Goal: Task Accomplishment & Management: Manage account settings

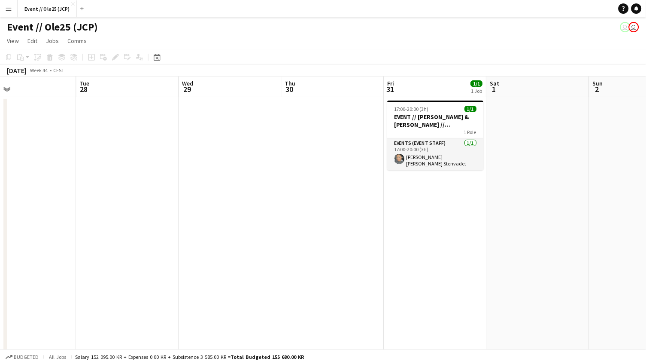
scroll to position [0, 356]
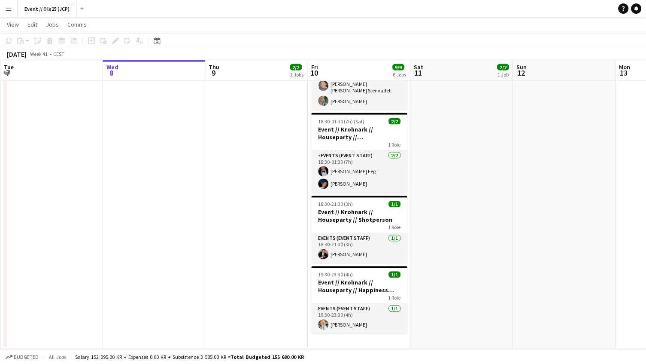
scroll to position [227, 0]
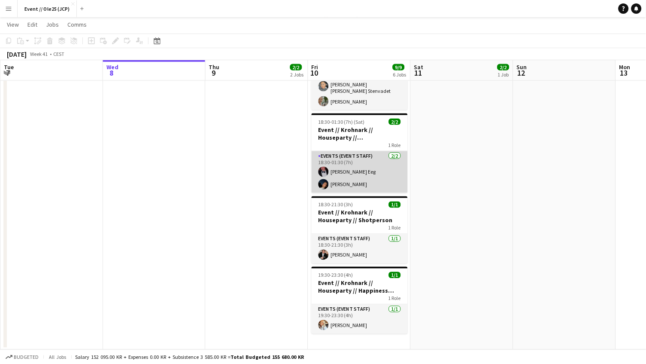
click at [333, 179] on app-card-role "Events (Event Staff) [DATE] 18:30-01:30 (7h) [PERSON_NAME] [PERSON_NAME]" at bounding box center [360, 172] width 96 height 42
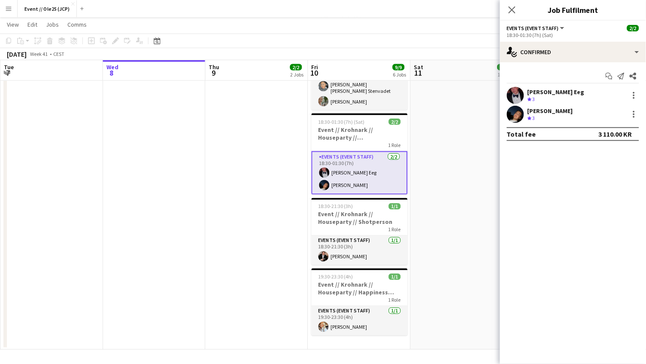
click at [546, 94] on div "[PERSON_NAME] Eeg" at bounding box center [556, 92] width 57 height 8
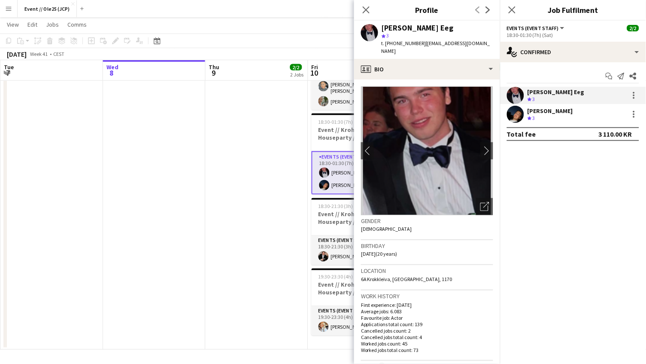
click at [548, 113] on div "[PERSON_NAME]" at bounding box center [550, 111] width 45 height 8
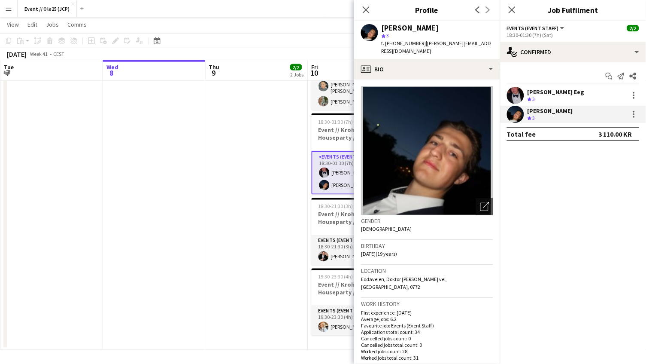
click at [541, 94] on div "[PERSON_NAME] Eeg" at bounding box center [556, 92] width 57 height 8
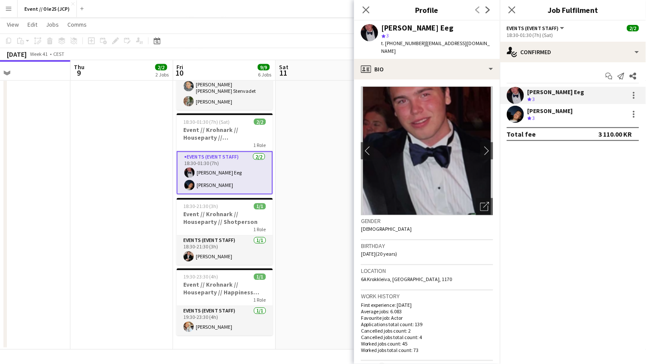
scroll to position [0, 396]
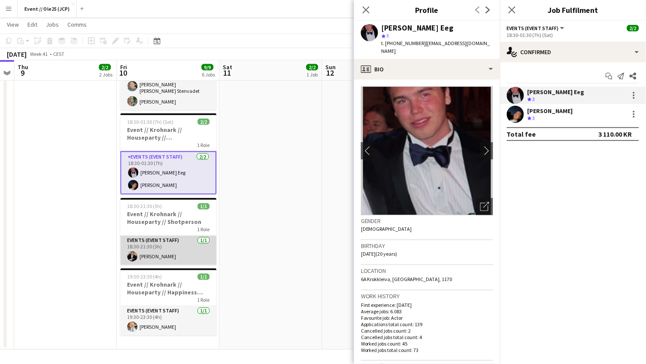
click at [156, 250] on app-card-role "Events (Event Staff) [DATE] 18:30-21:30 (3h) [PERSON_NAME]" at bounding box center [168, 250] width 96 height 29
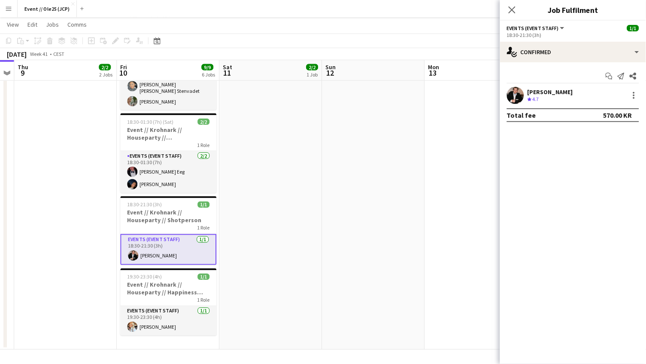
click at [545, 103] on app-confirmed-crew "[PERSON_NAME] Crew rating 4.7 Total fee 570.00 KR" at bounding box center [573, 104] width 146 height 35
click at [544, 92] on div "[PERSON_NAME]" at bounding box center [550, 92] width 45 height 8
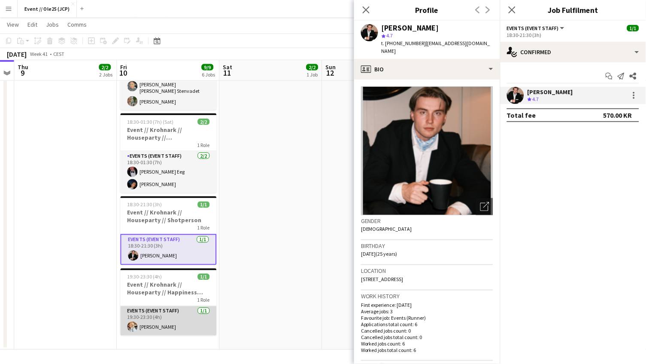
click at [167, 306] on app-card-role "Events (Event Staff) [DATE] 19:30-23:30 (4h) [PERSON_NAME]" at bounding box center [168, 320] width 96 height 29
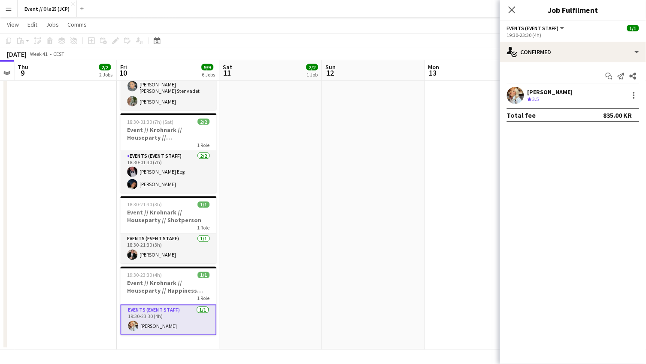
click at [525, 92] on div "[PERSON_NAME] Crew rating 3.5" at bounding box center [573, 95] width 146 height 17
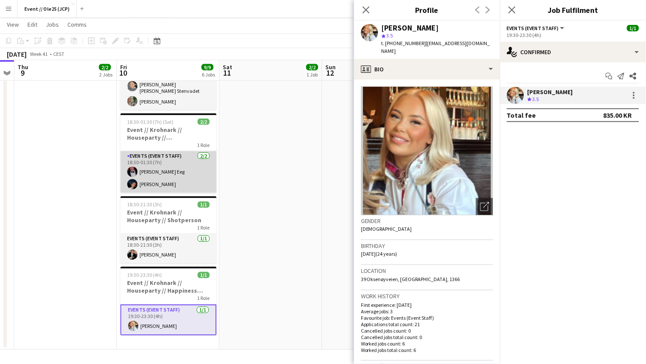
click at [148, 175] on app-card-role "Events (Event Staff) [DATE] 18:30-01:30 (7h) [PERSON_NAME] [PERSON_NAME]" at bounding box center [168, 172] width 96 height 42
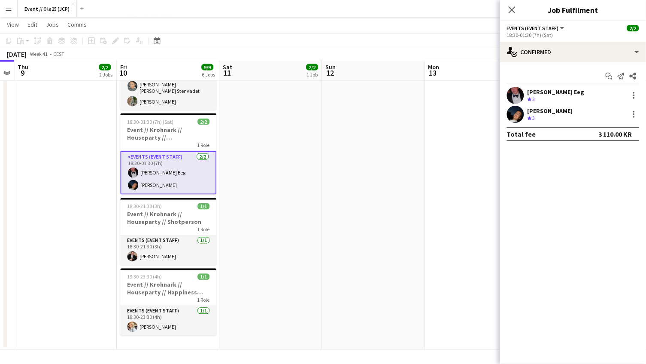
click at [535, 115] on span "3" at bounding box center [534, 118] width 3 height 6
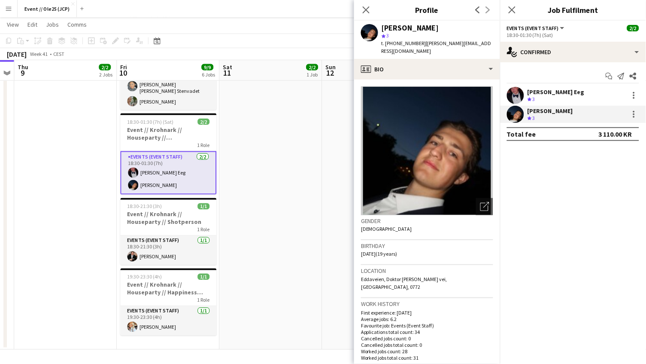
click at [536, 90] on div "[PERSON_NAME] Eeg" at bounding box center [556, 92] width 57 height 8
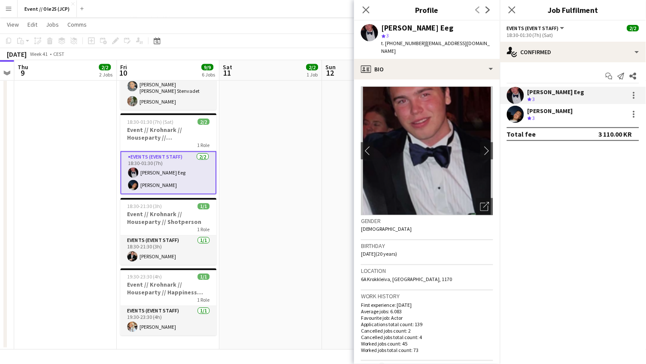
click at [282, 175] on app-date-cell "10:00-18:00 (8h) 2/2 Event // [PERSON_NAME] // Houseparty // Nedrigg 1 Role Eve…" at bounding box center [270, 109] width 103 height 481
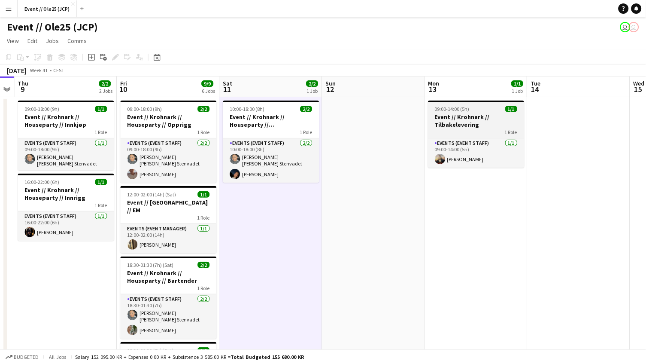
scroll to position [0, 0]
